Goal: Task Accomplishment & Management: Use online tool/utility

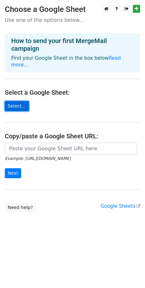
click at [18, 101] on link "Select..." at bounding box center [17, 106] width 24 height 10
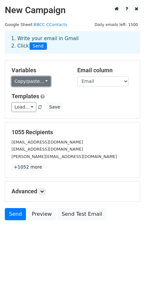
click at [36, 83] on link "Copy/paste..." at bounding box center [31, 81] width 39 height 10
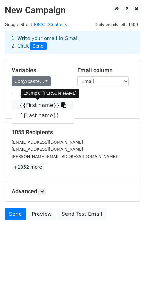
click at [35, 105] on link "{{First name}}" at bounding box center [43, 105] width 62 height 10
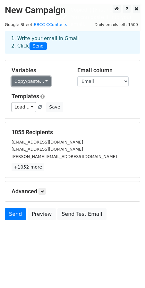
click at [33, 85] on link "Copy/paste..." at bounding box center [31, 81] width 39 height 10
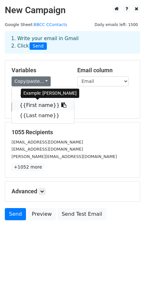
click at [36, 106] on link "{{First name}}" at bounding box center [43, 105] width 62 height 10
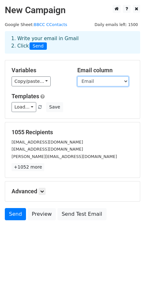
click at [92, 86] on select "Email First name Last name" at bounding box center [102, 81] width 51 height 10
select select "First name"
click at [77, 76] on select "Email First name Last name" at bounding box center [102, 81] width 51 height 10
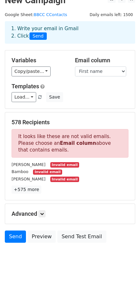
scroll to position [10, 0]
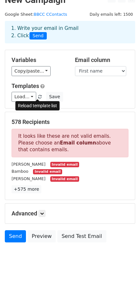
click at [38, 96] on span at bounding box center [40, 97] width 4 height 4
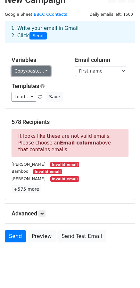
click at [42, 69] on link "Copy/paste..." at bounding box center [31, 71] width 39 height 10
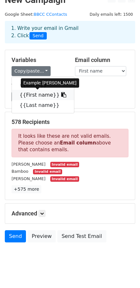
click at [61, 95] on icon at bounding box center [63, 94] width 5 height 5
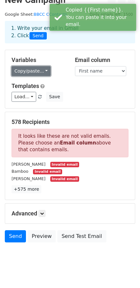
click at [35, 74] on link "Copy/paste..." at bounding box center [31, 71] width 39 height 10
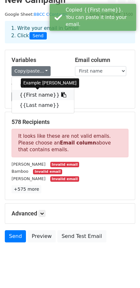
click at [20, 93] on link "{{First name}}" at bounding box center [43, 95] width 62 height 10
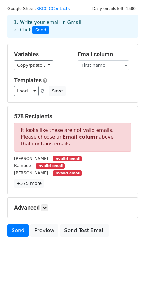
scroll to position [19, 0]
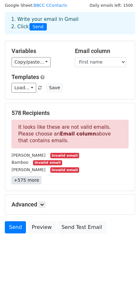
click at [31, 181] on link "+575 more" at bounding box center [27, 180] width 30 height 8
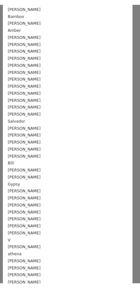
scroll to position [0, 0]
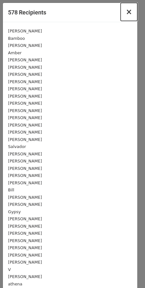
click at [126, 12] on span "×" at bounding box center [129, 11] width 6 height 9
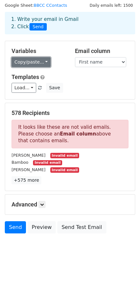
click at [41, 62] on link "Copy/paste..." at bounding box center [31, 62] width 39 height 10
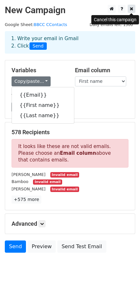
click at [132, 12] on link at bounding box center [131, 9] width 7 height 8
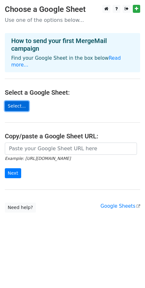
click at [16, 101] on link "Select..." at bounding box center [17, 106] width 24 height 10
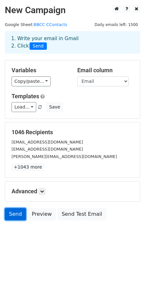
click at [19, 215] on link "Send" at bounding box center [15, 214] width 21 height 12
